Goal: Transaction & Acquisition: Purchase product/service

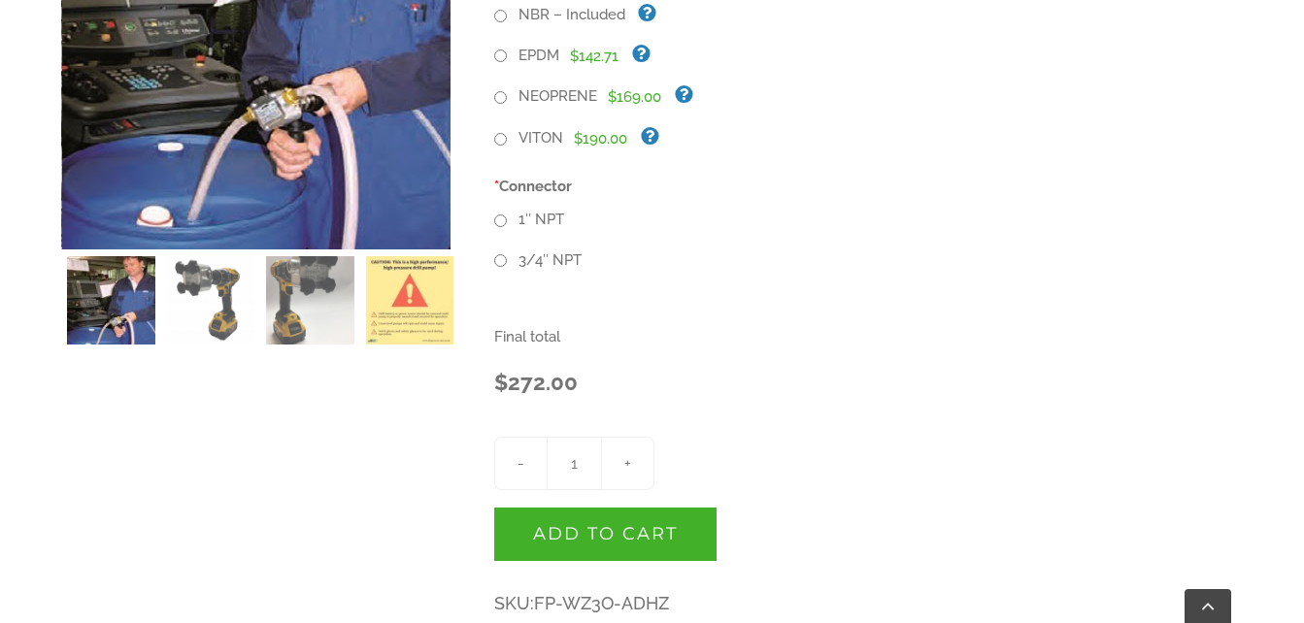
scroll to position [869, 0]
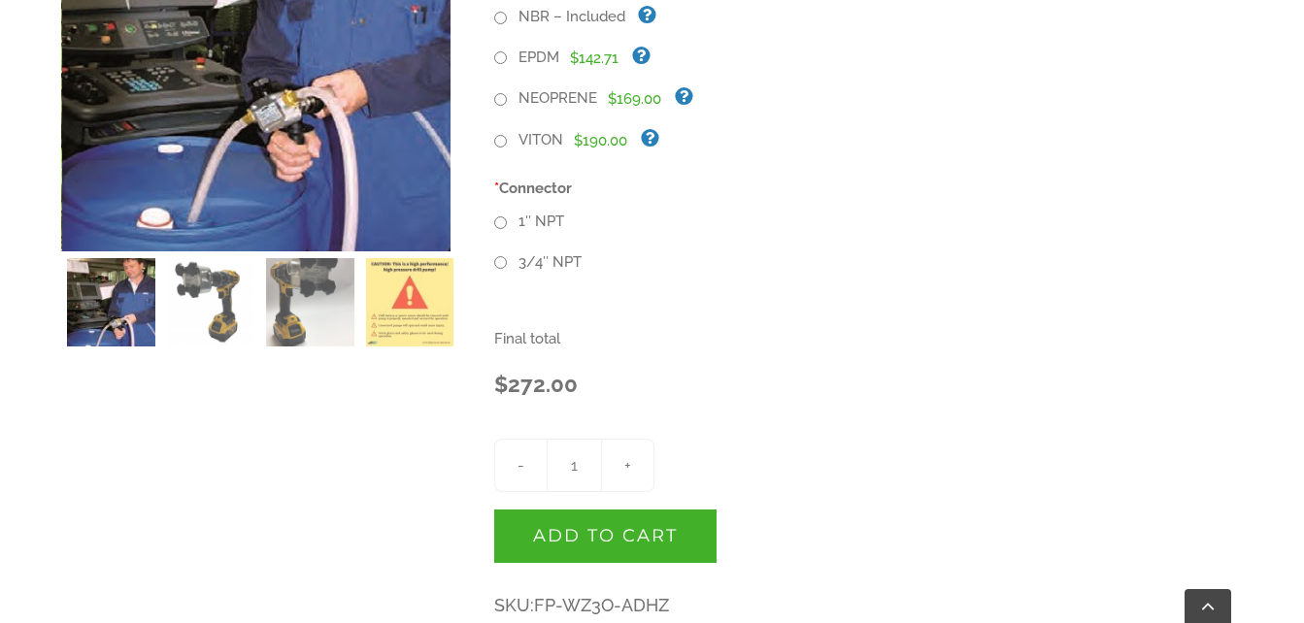
click at [499, 268] on input "3/4″ NPT" at bounding box center [500, 262] width 13 height 13
radio input "true"
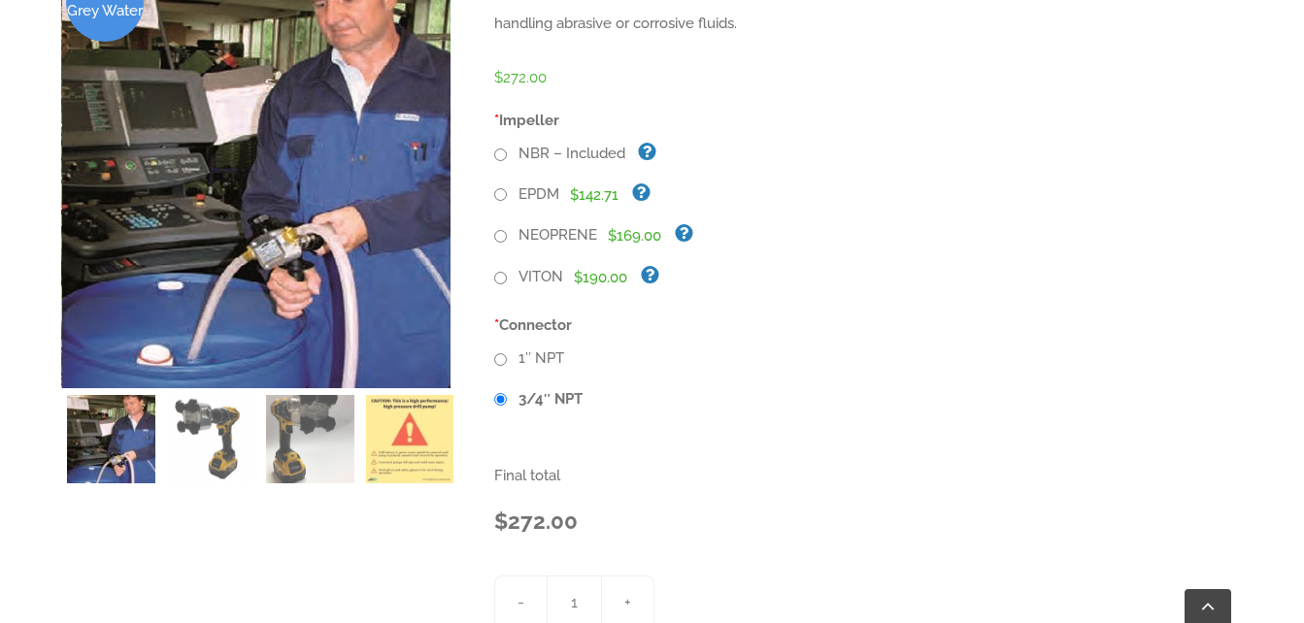
scroll to position [726, 0]
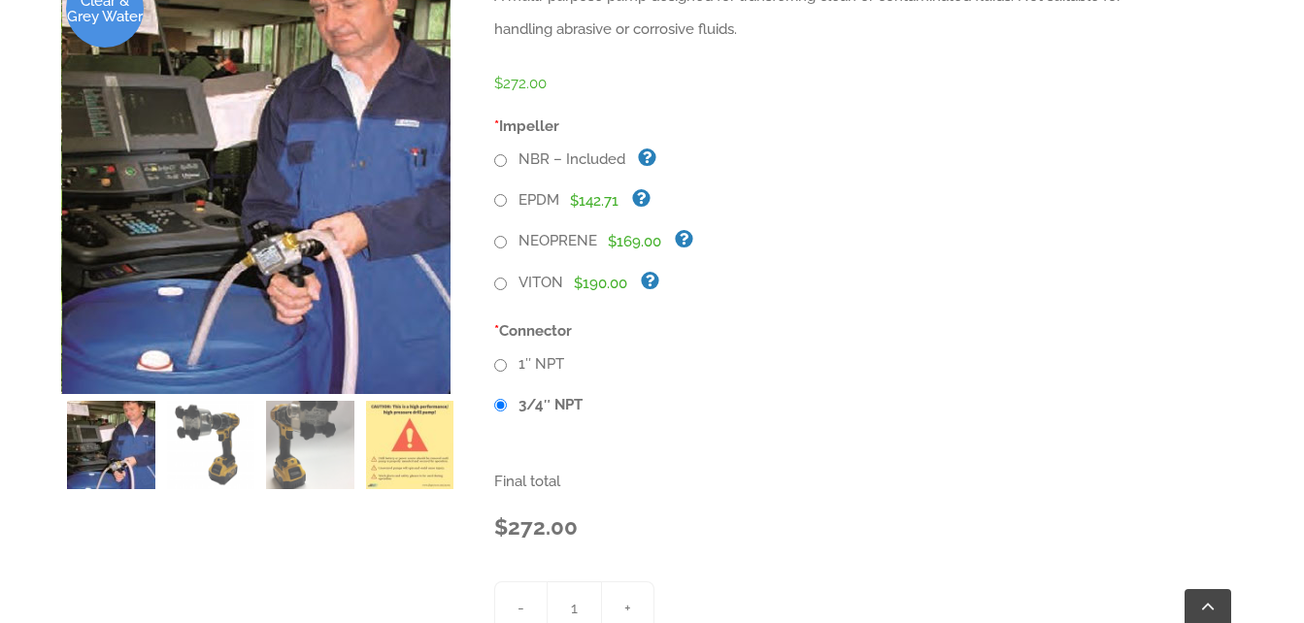
click at [499, 285] on input "VITON" at bounding box center [500, 284] width 13 height 13
radio input "true"
click at [504, 242] on input "NEOPRENE" at bounding box center [500, 242] width 13 height 13
radio input "true"
click at [501, 203] on input "EPDM" at bounding box center [500, 200] width 13 height 13
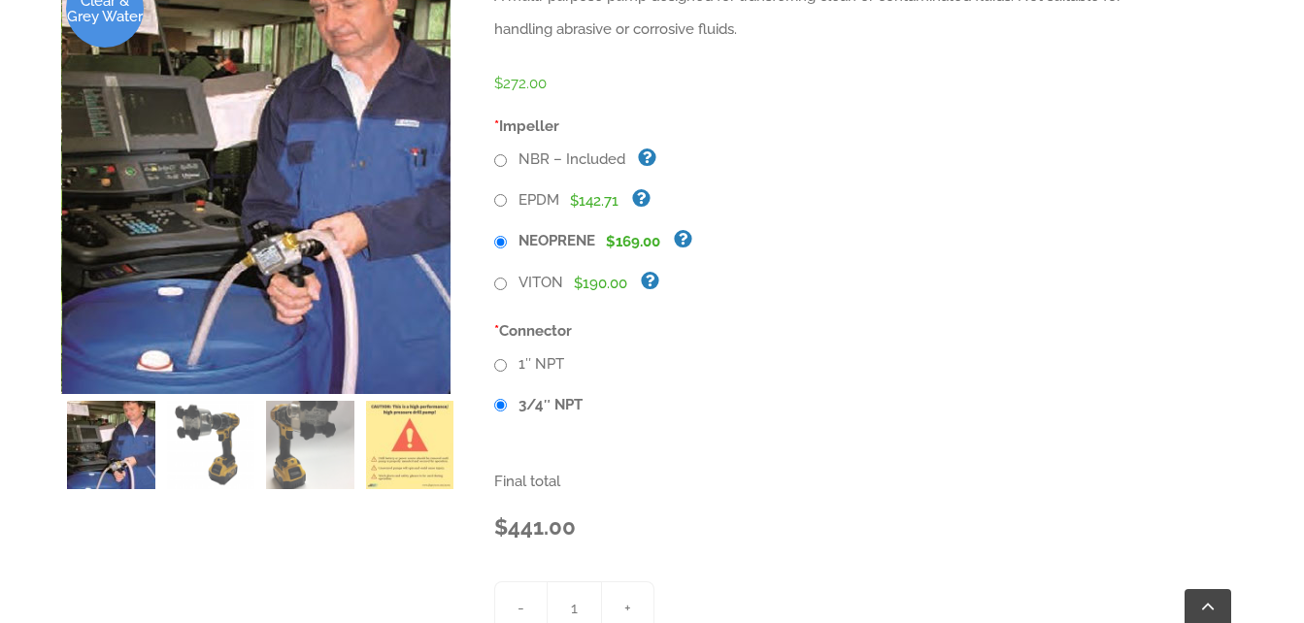
radio input "true"
click at [499, 166] on input "NBR – Included" at bounding box center [500, 160] width 13 height 13
radio input "true"
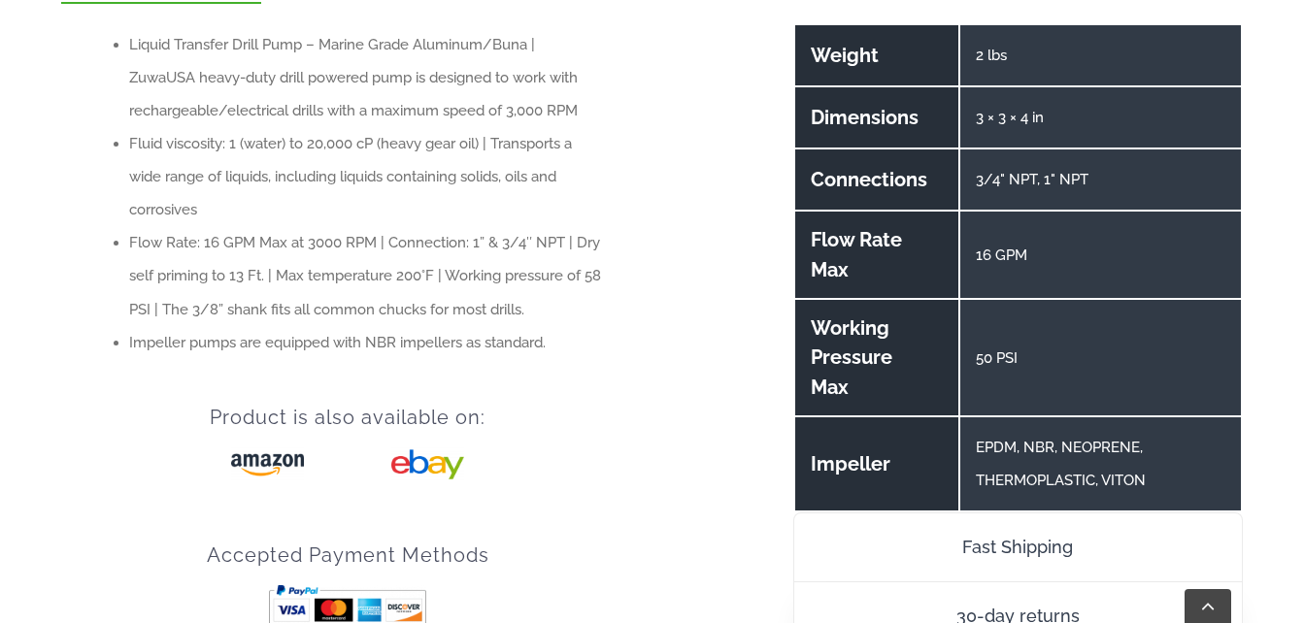
scroll to position [1707, 0]
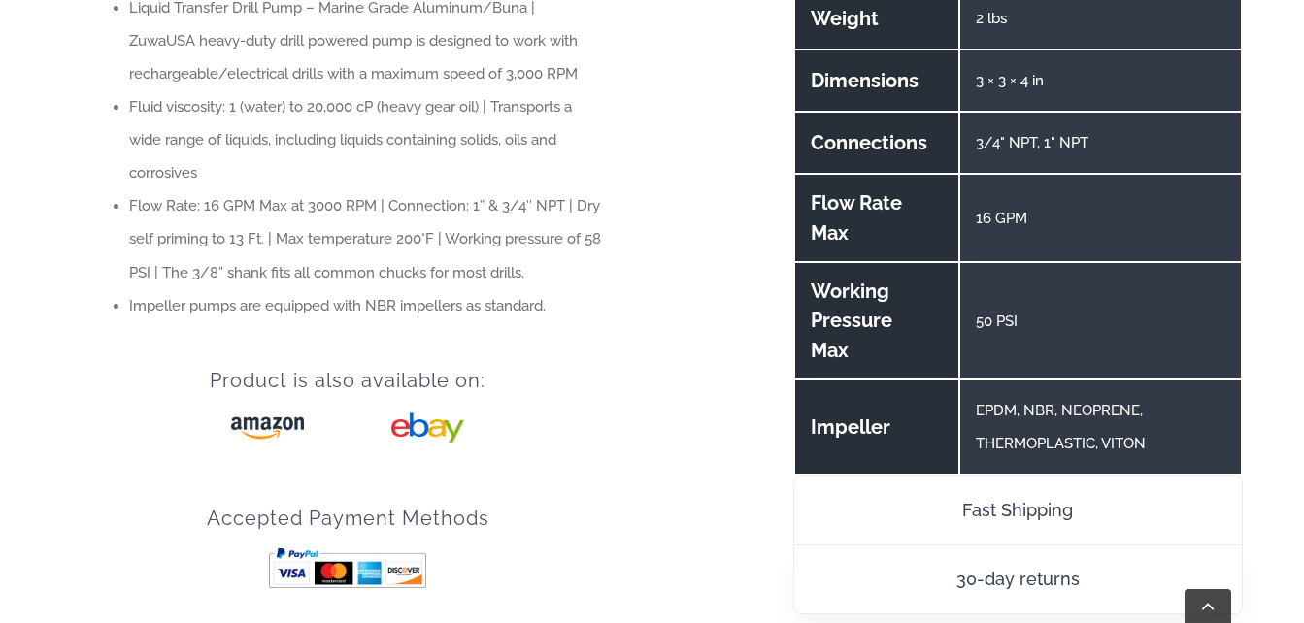
click at [270, 421] on img "amazon_logo" at bounding box center [267, 428] width 73 height 35
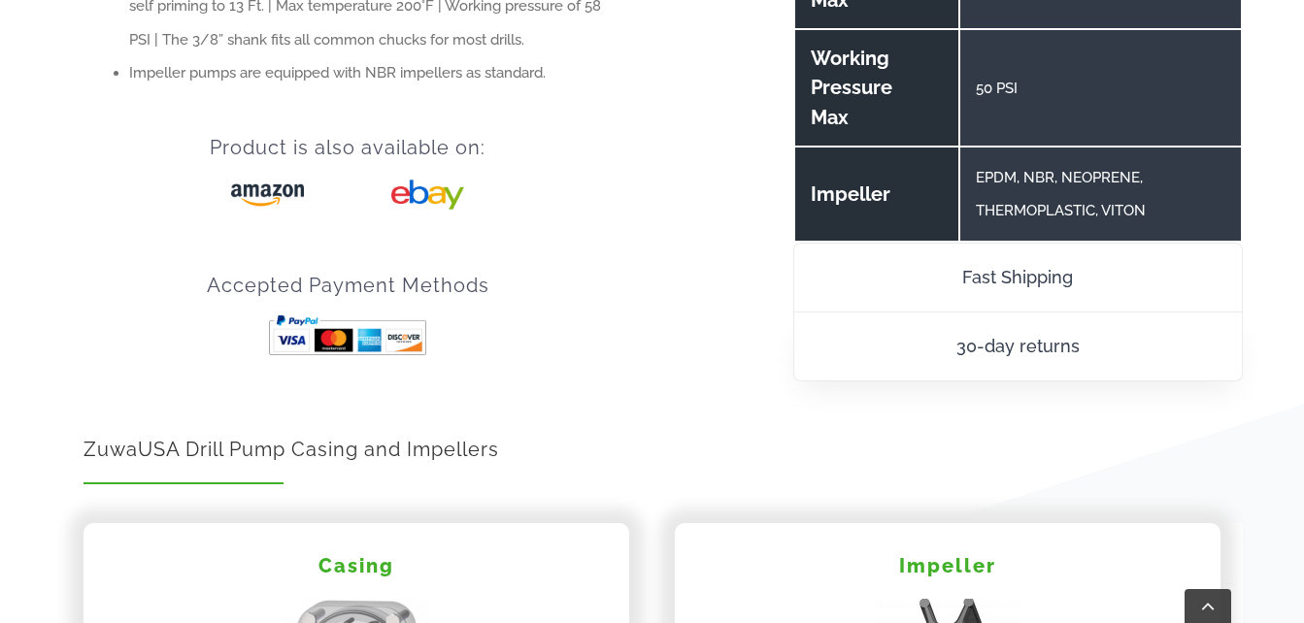
scroll to position [1942, 0]
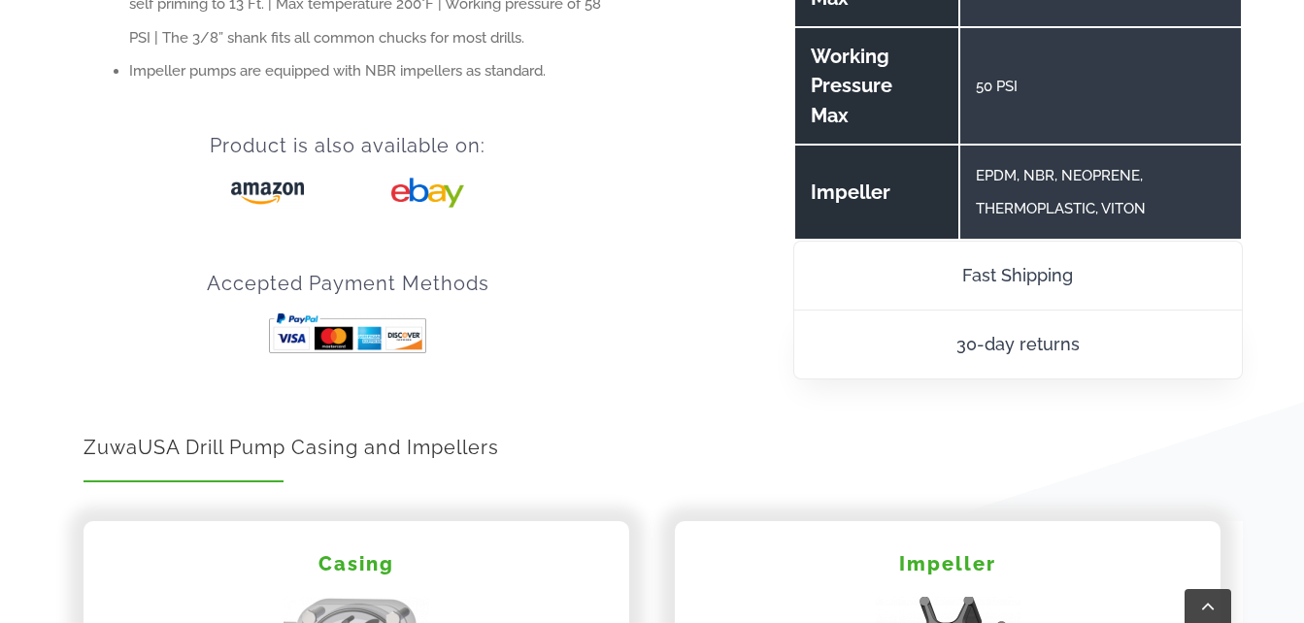
click at [418, 199] on img "ebay_logo" at bounding box center [427, 193] width 73 height 35
